Goal: Check status

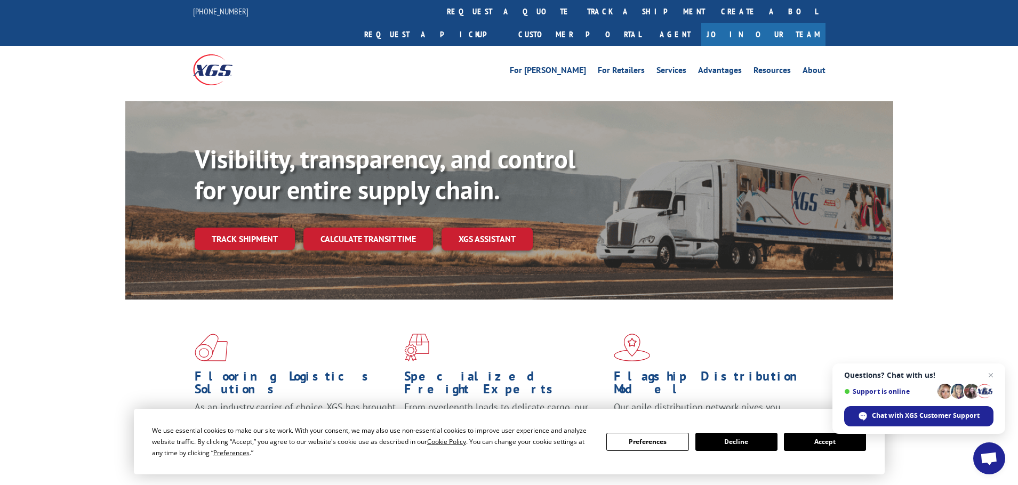
click at [811, 443] on button "Accept" at bounding box center [825, 442] width 82 height 18
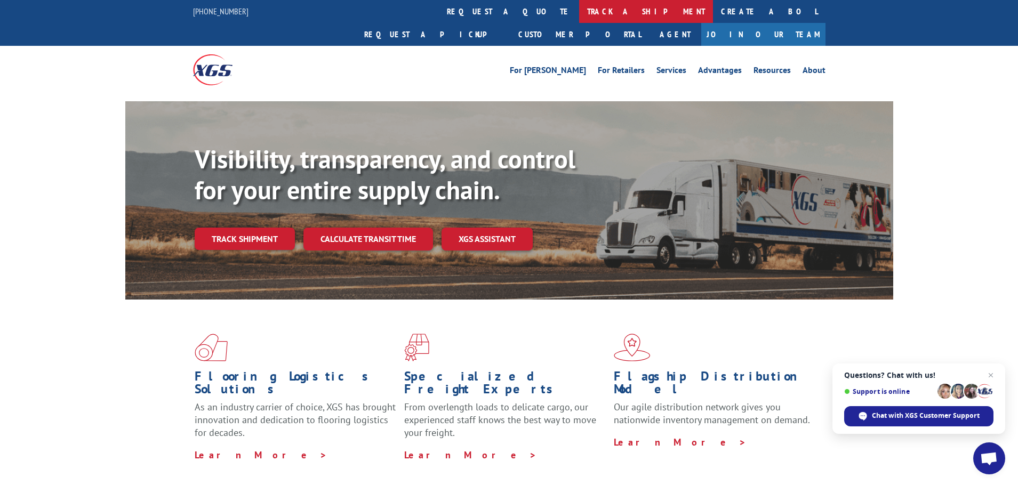
click at [579, 9] on link "track a shipment" at bounding box center [646, 11] width 134 height 23
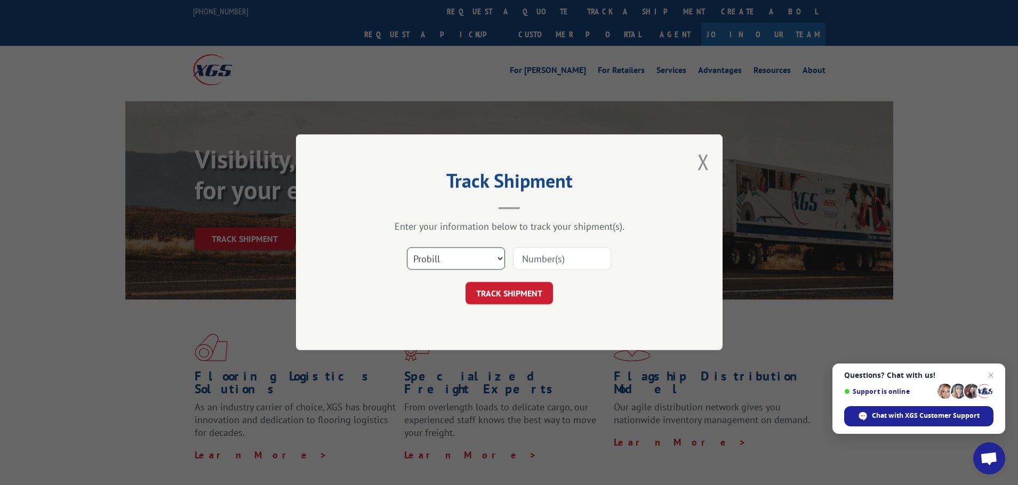
drag, startPoint x: 500, startPoint y: 258, endPoint x: 493, endPoint y: 262, distance: 8.1
click at [500, 258] on select "Select category... Probill BOL PO" at bounding box center [456, 259] width 98 height 22
select select "bol"
click at [407, 248] on select "Select category... Probill BOL PO" at bounding box center [456, 259] width 98 height 22
click at [545, 262] on input at bounding box center [562, 259] width 98 height 22
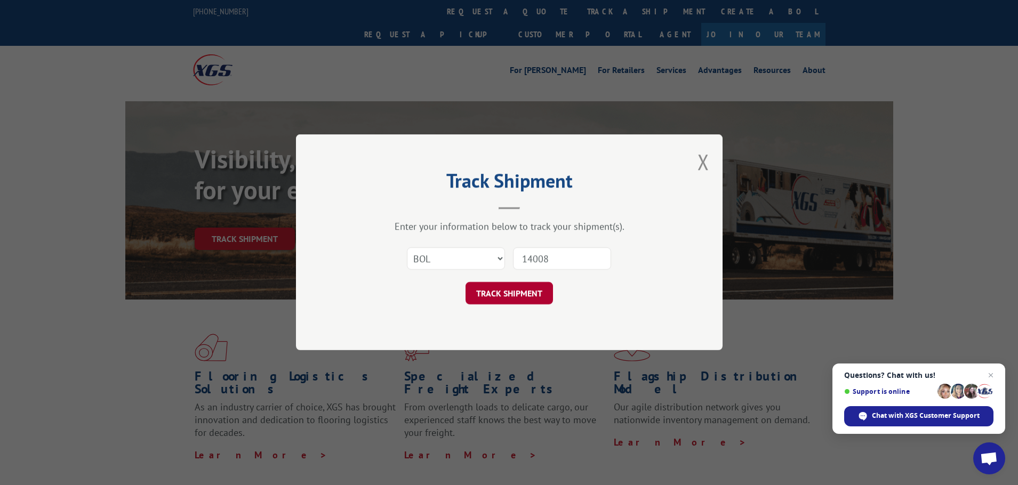
type input "14008"
click at [532, 291] on button "TRACK SHIPMENT" at bounding box center [509, 294] width 87 height 22
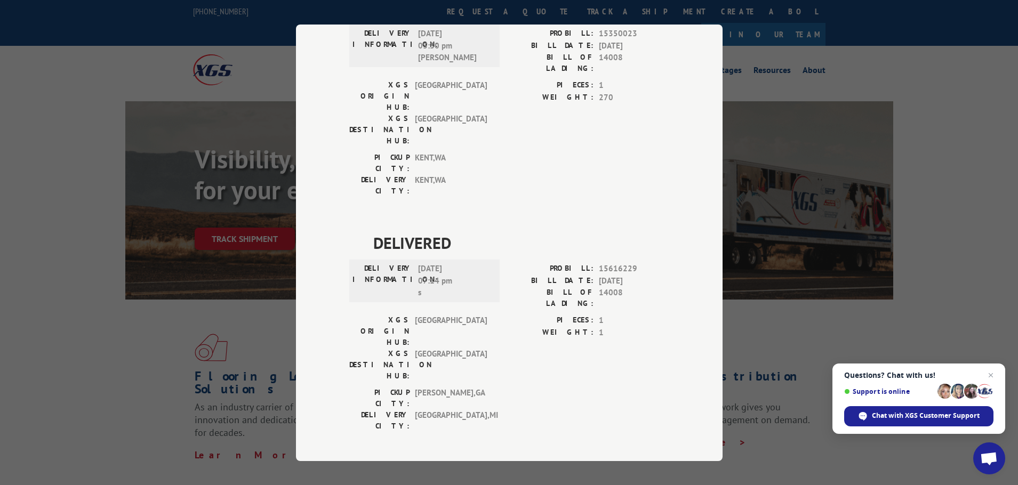
scroll to position [907, 0]
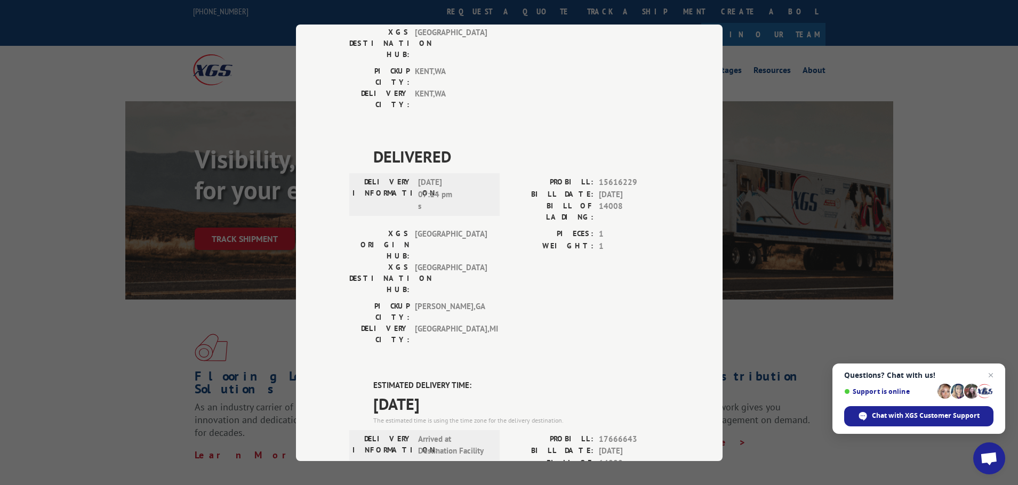
click at [965, 198] on div "Track Shipment DELIVERED DELIVERY INFORMATION: PROBILL: 6862118 BILL DATE: [DAT…" at bounding box center [509, 242] width 1018 height 485
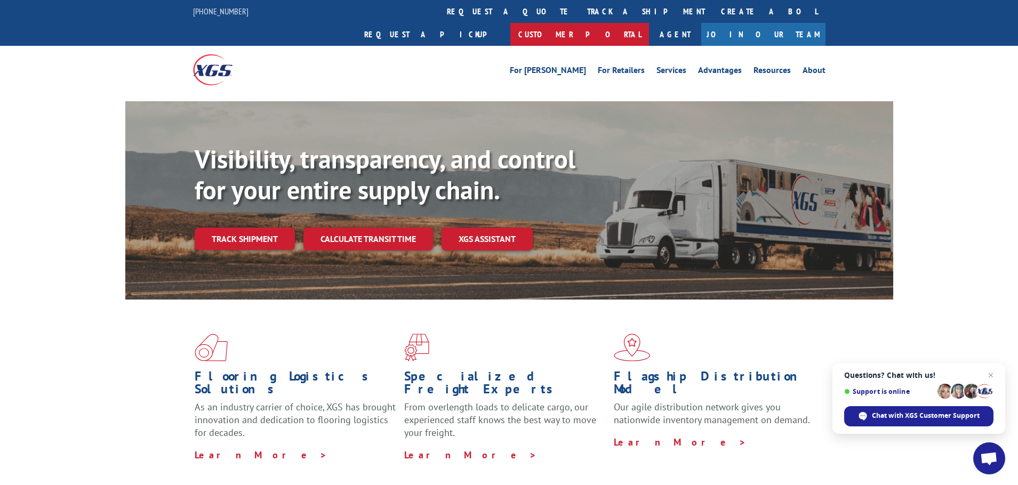
click at [649, 23] on link "Customer Portal" at bounding box center [579, 34] width 139 height 23
